Goal: Information Seeking & Learning: Learn about a topic

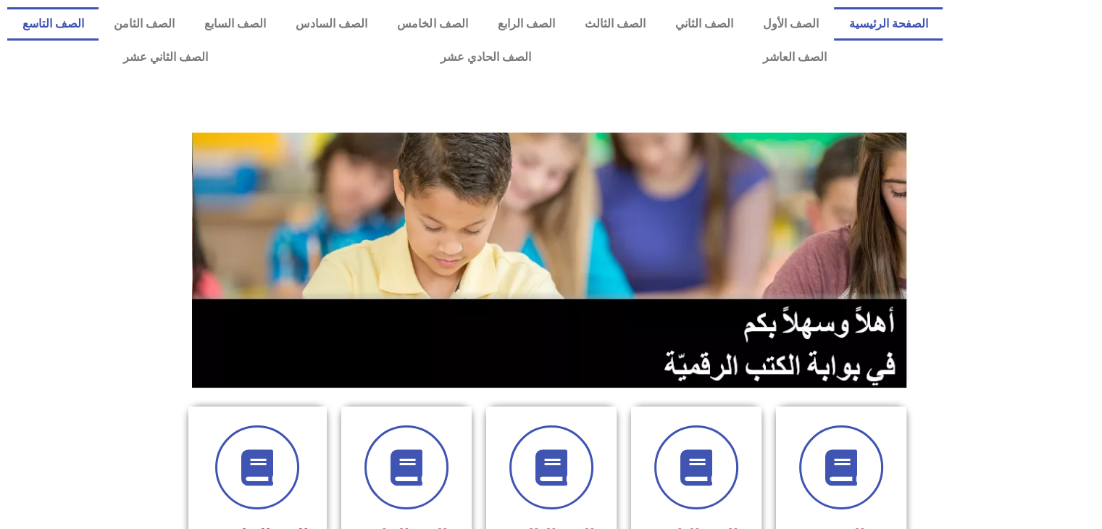
click at [99, 20] on link "الصف التاسع" at bounding box center [52, 23] width 91 height 33
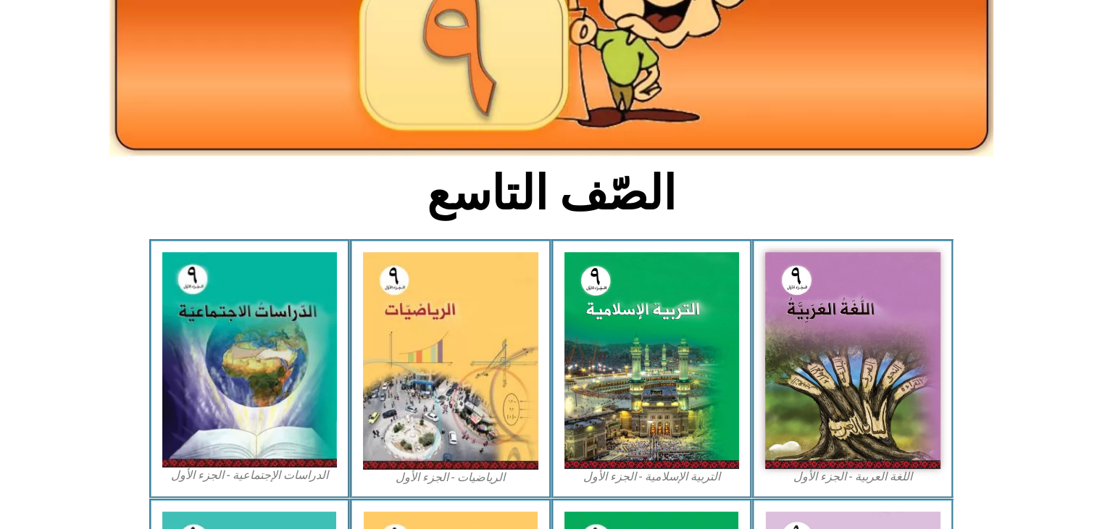
scroll to position [236, 0]
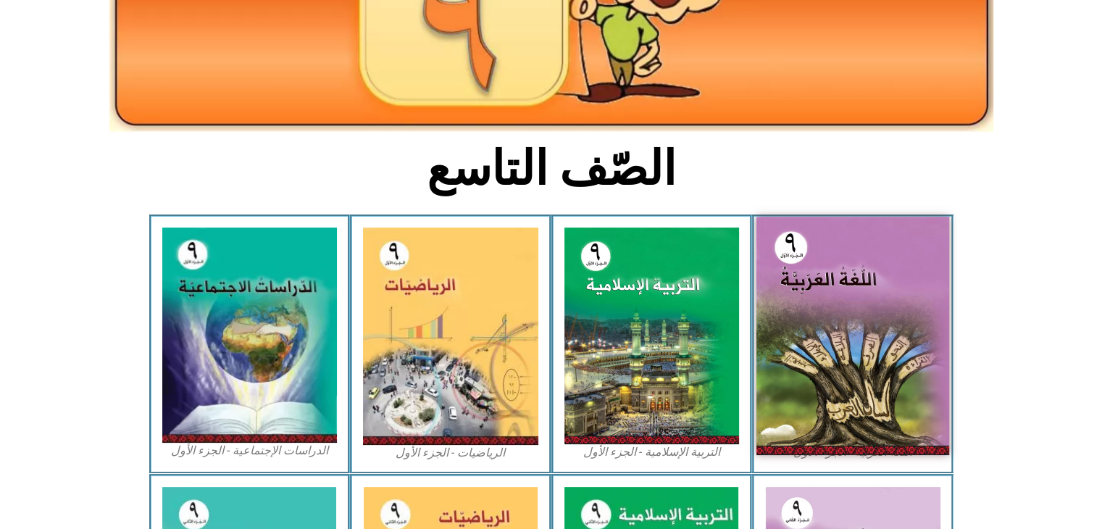
click at [847, 337] on img at bounding box center [853, 336] width 193 height 238
